Goal: Information Seeking & Learning: Check status

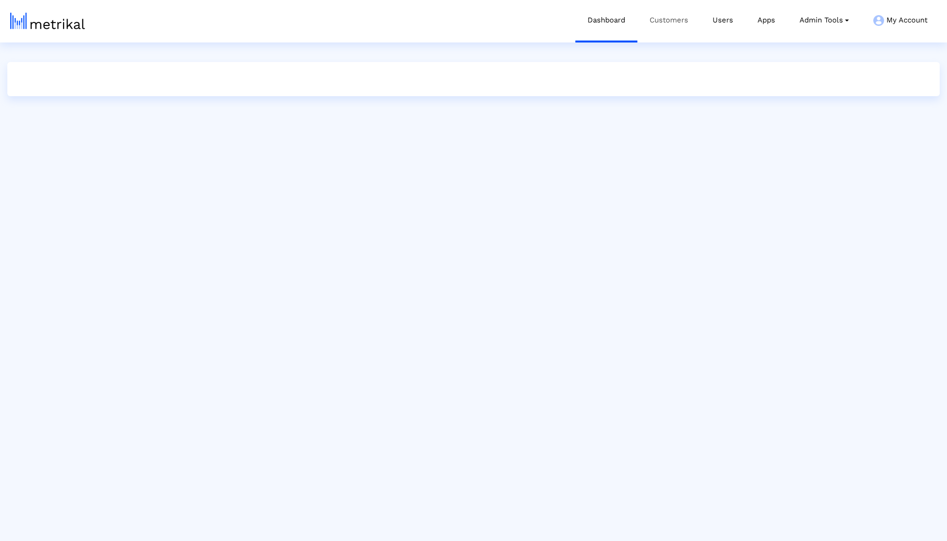
click at [678, 22] on link "Customers" at bounding box center [668, 20] width 63 height 41
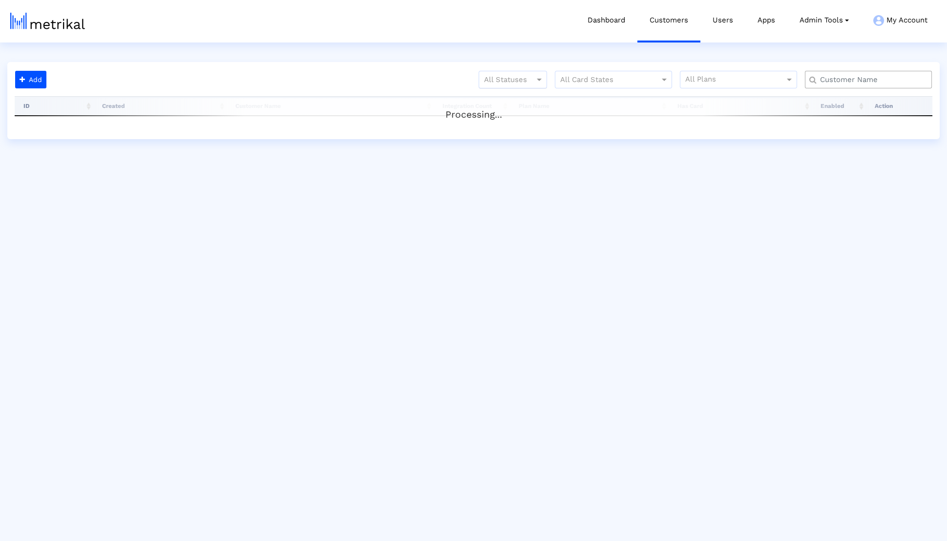
click at [521, 79] on div at bounding box center [512, 80] width 67 height 12
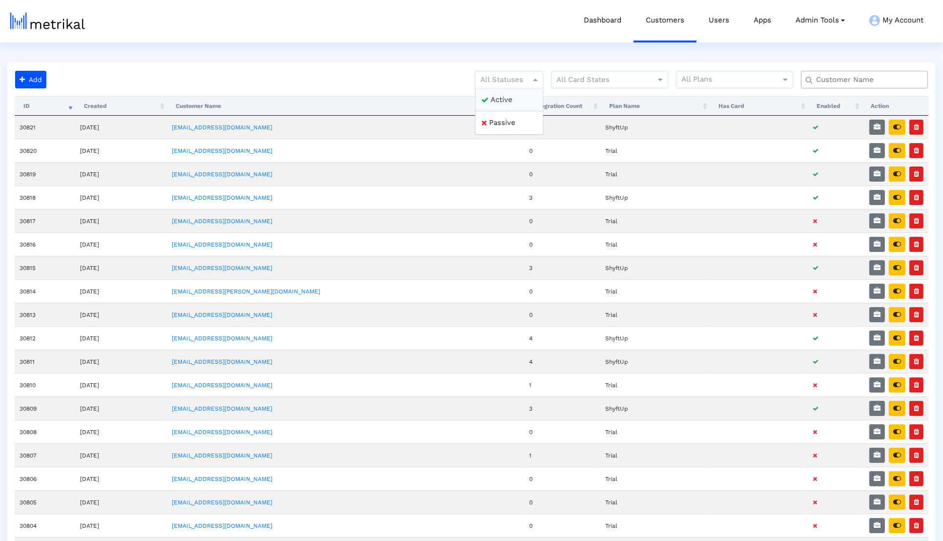
click at [520, 94] on div "Active" at bounding box center [509, 99] width 67 height 23
click at [901, 121] on button "button" at bounding box center [897, 127] width 17 height 15
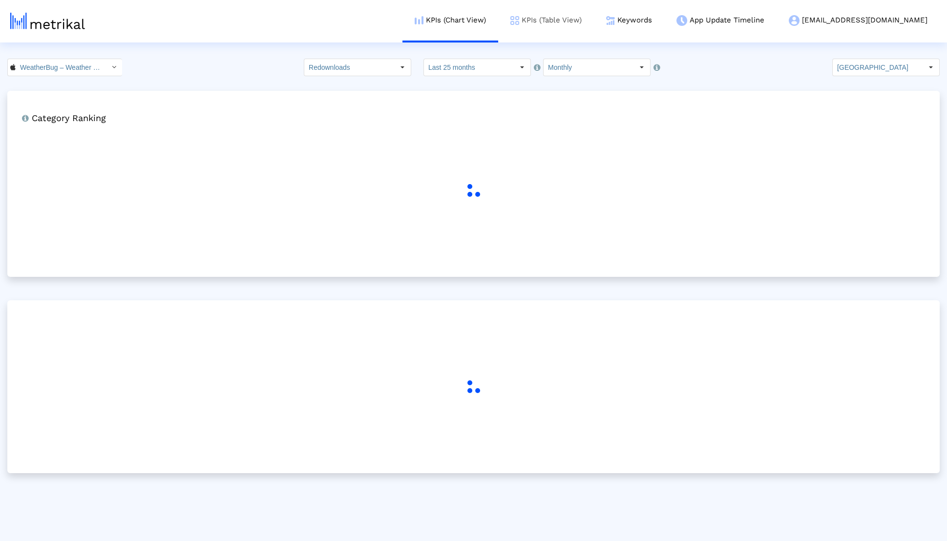
click at [594, 26] on link "KPIs (Table View)" at bounding box center [546, 20] width 96 height 41
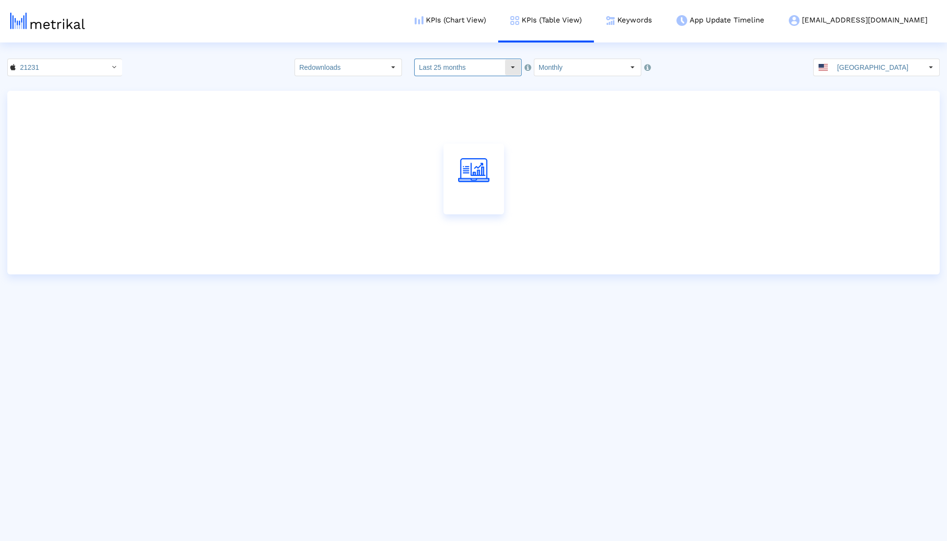
click at [505, 66] on div "Select" at bounding box center [513, 68] width 16 height 16
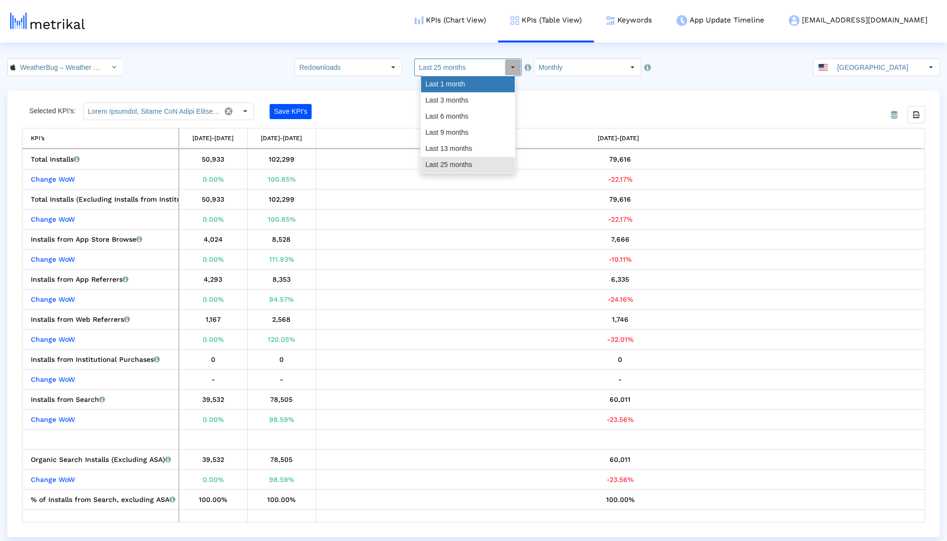
click at [479, 84] on div "Last 1 month" at bounding box center [468, 84] width 94 height 16
type input "Last 1 month"
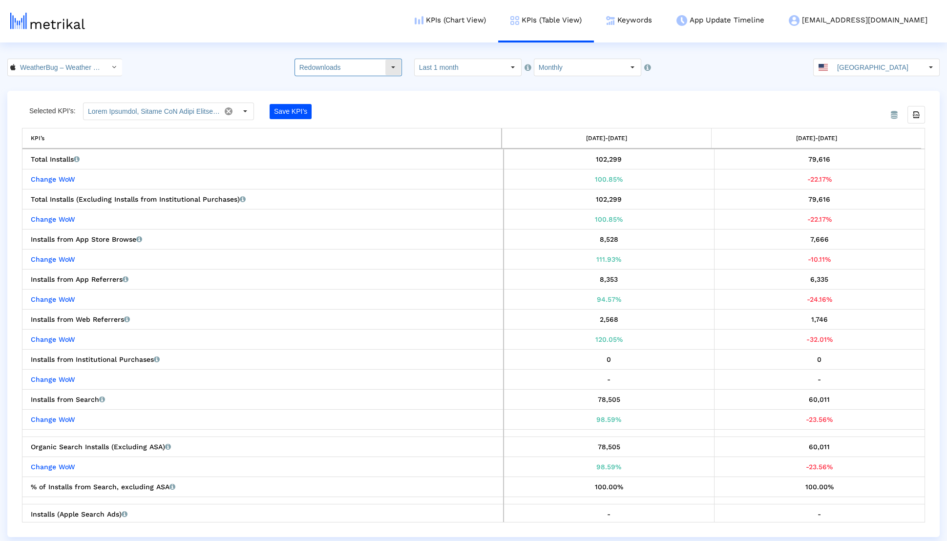
click at [385, 62] on input "Redownloads" at bounding box center [340, 67] width 90 height 17
click at [378, 83] on div "Total Installs" at bounding box center [360, 84] width 94 height 16
type input "Total Installs"
click at [477, 70] on input "Last 1 month" at bounding box center [460, 67] width 90 height 17
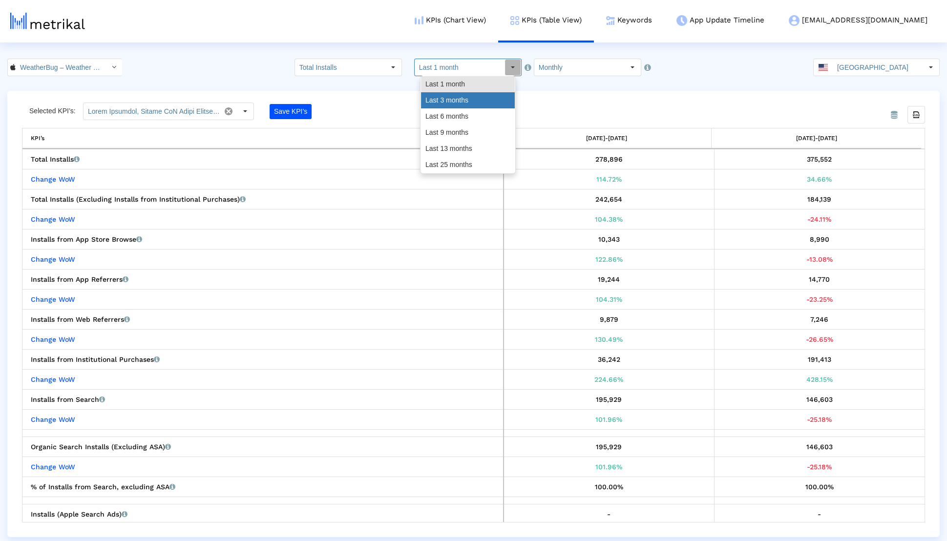
click at [461, 106] on div "Last 3 months" at bounding box center [468, 100] width 94 height 16
type input "Last 3 months"
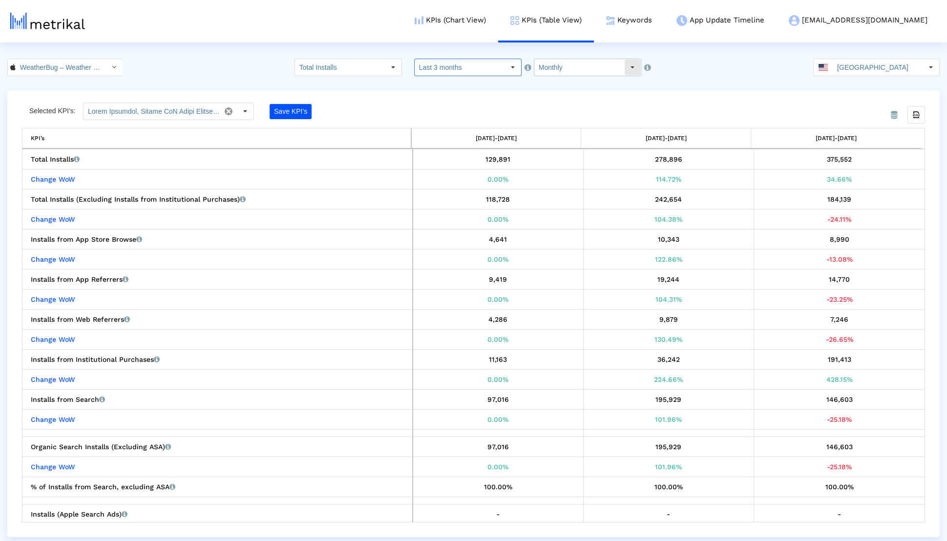
click at [577, 65] on input "Monthly" at bounding box center [579, 67] width 90 height 17
click at [567, 83] on div "Weekly" at bounding box center [576, 84] width 94 height 16
type input "Weekly"
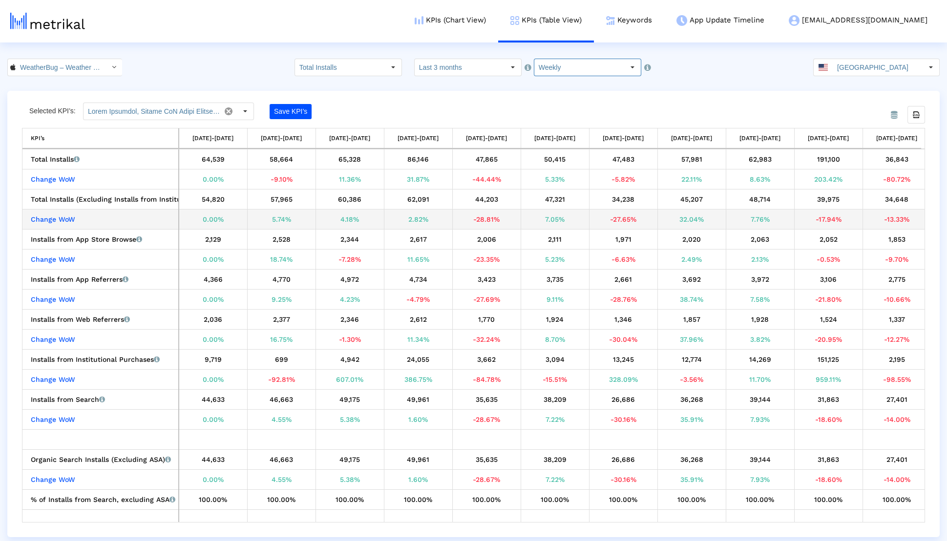
scroll to position [0, 77]
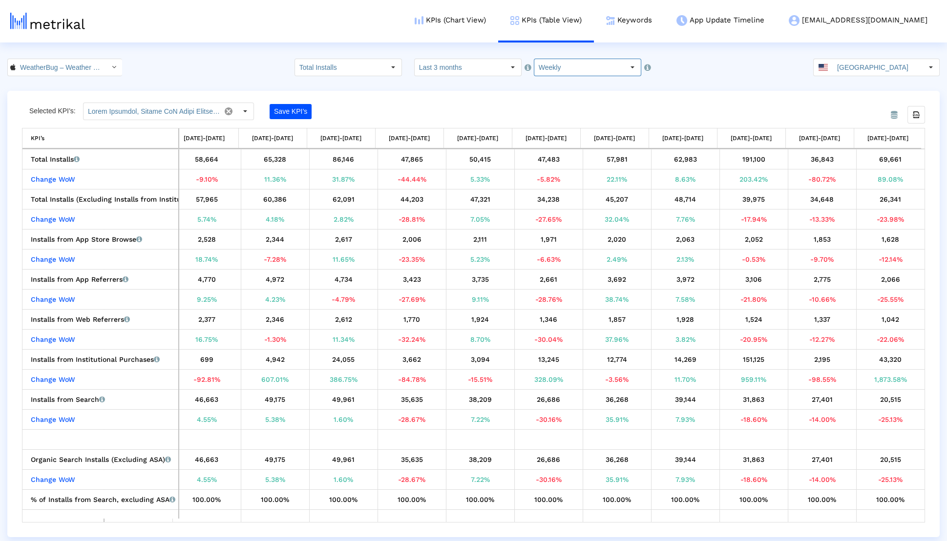
click at [68, 62] on input "WeatherBug – Weather Forecast < 281940292 >" at bounding box center [60, 67] width 88 height 17
click at [62, 99] on div "Weather Radar by WeatherBug <com.aws.android>" at bounding box center [59, 100] width 92 height 9
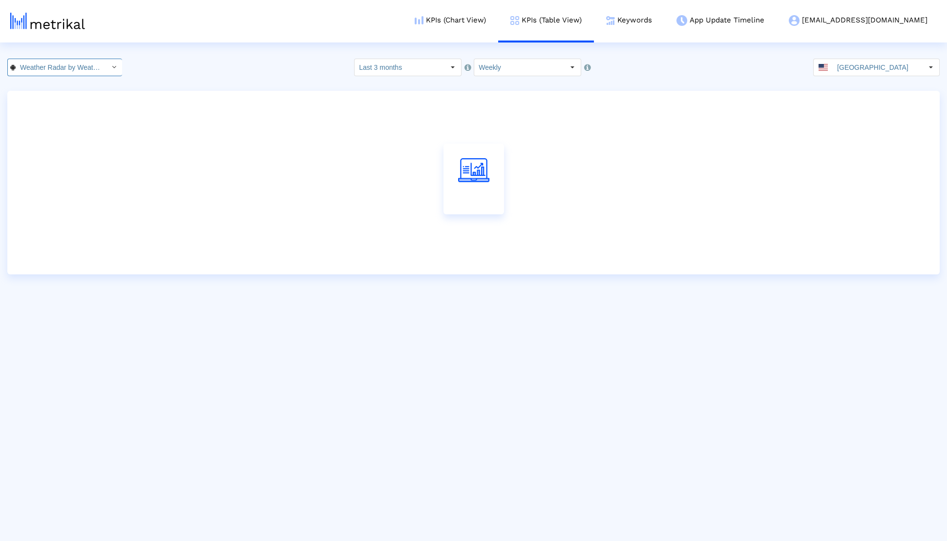
scroll to position [0, 89]
